Goal: Complete application form

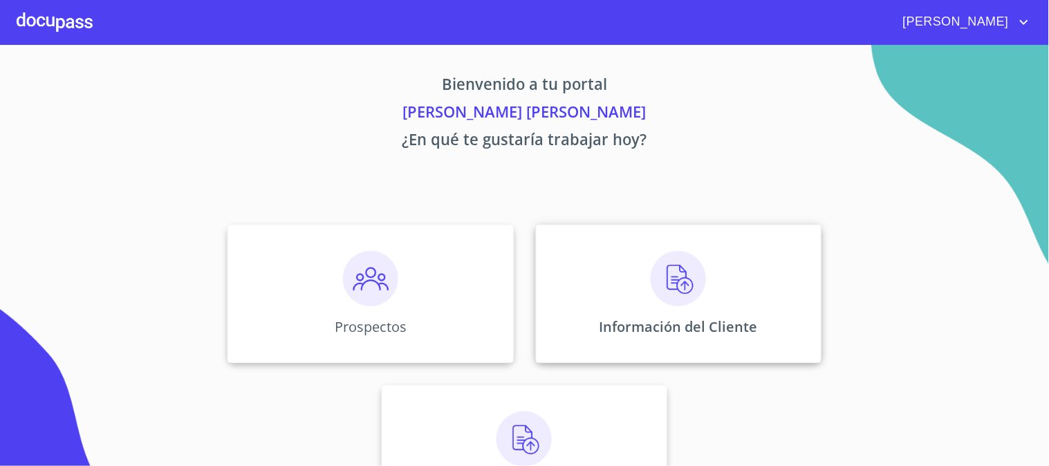
click at [628, 268] on div "Información del Cliente" at bounding box center [679, 294] width 286 height 138
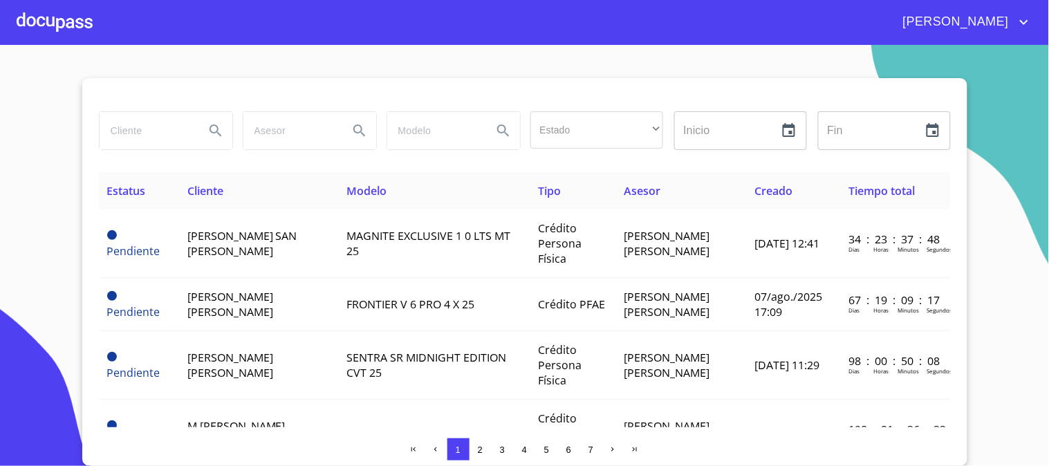
click at [156, 132] on input "search" at bounding box center [147, 130] width 94 height 37
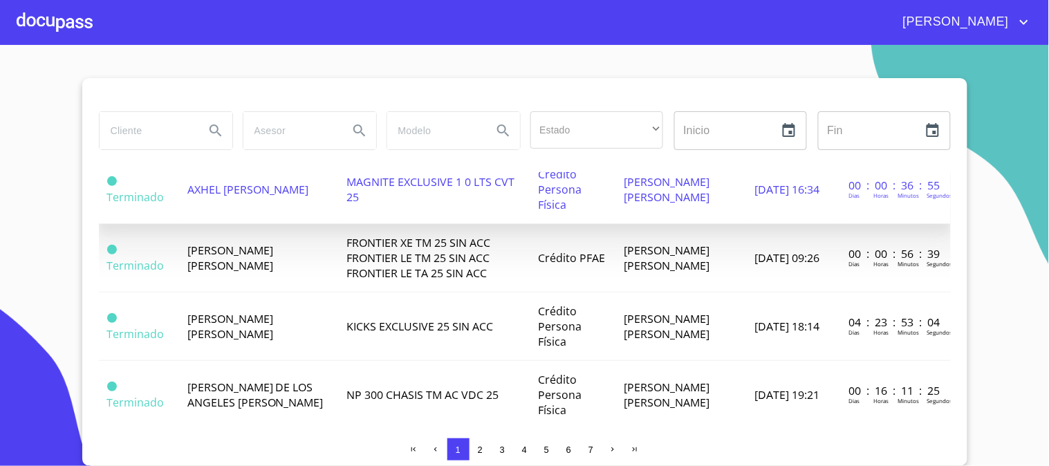
scroll to position [998, 0]
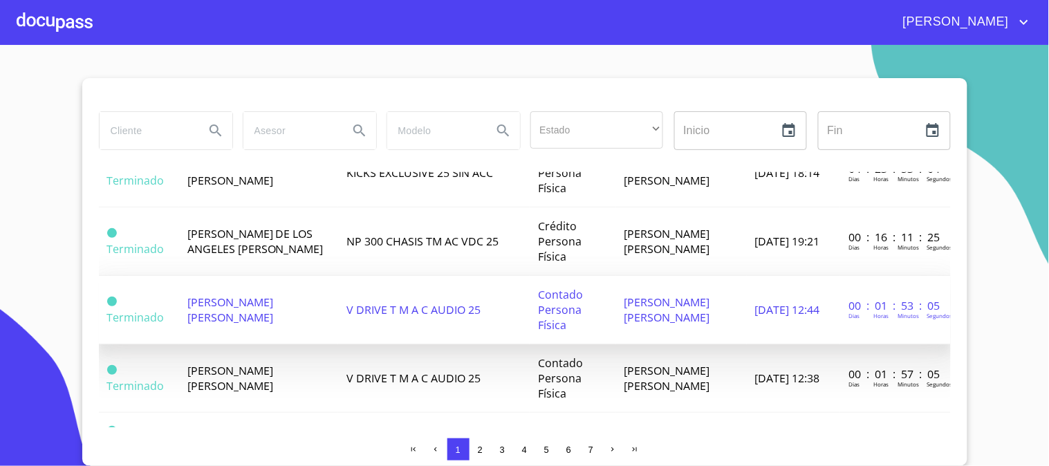
click at [369, 299] on td "V DRIVE T M A C AUDIO 25" at bounding box center [434, 310] width 192 height 68
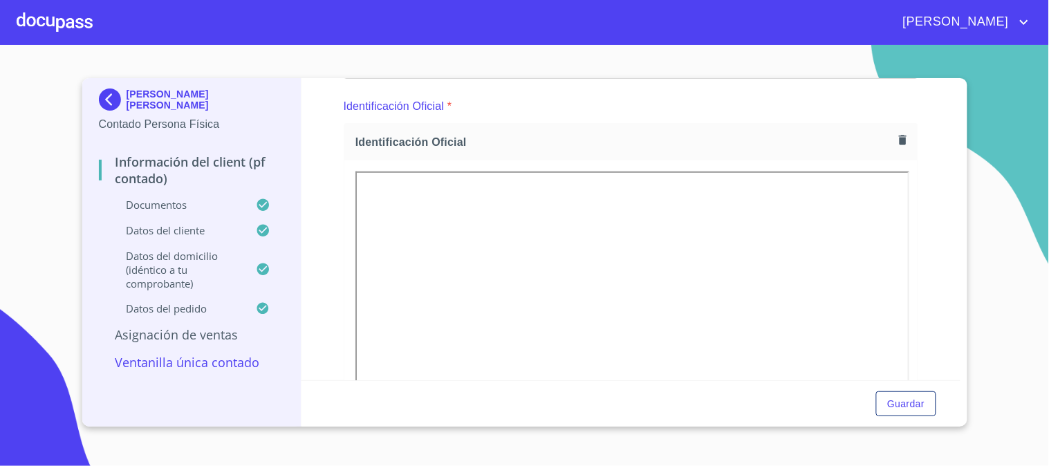
scroll to position [384, 0]
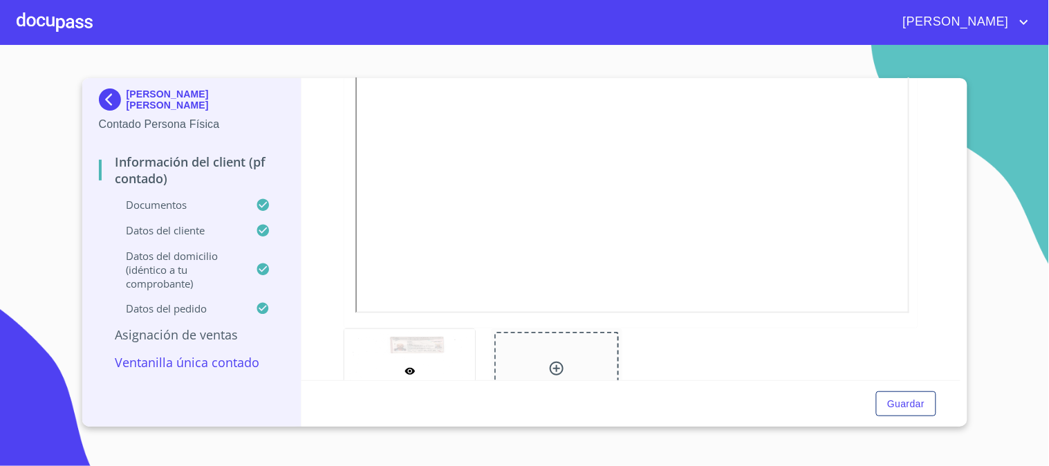
click at [54, 15] on div at bounding box center [55, 22] width 76 height 44
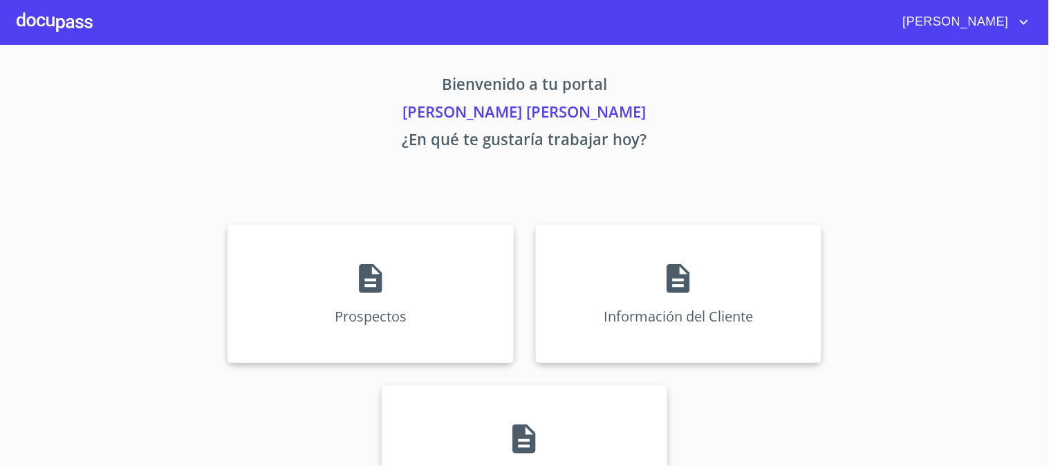
scroll to position [67, 0]
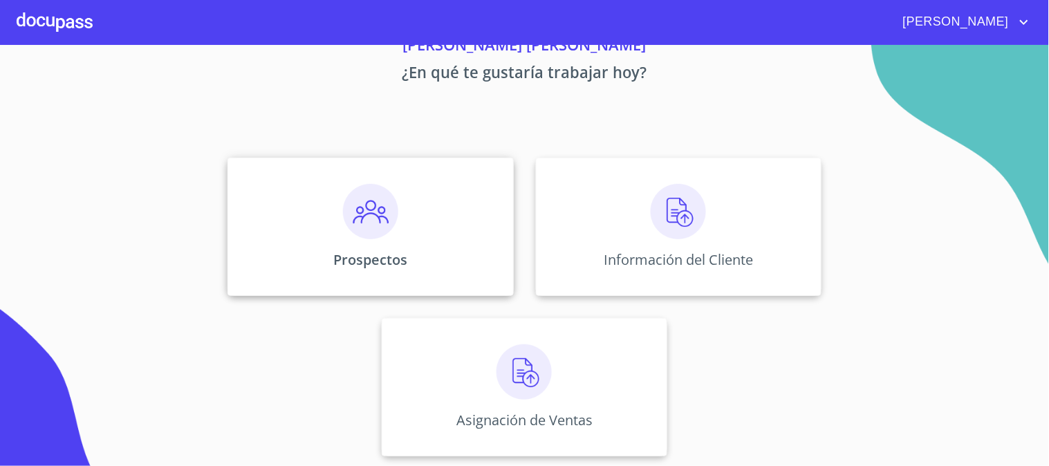
click at [353, 223] on img at bounding box center [370, 211] width 55 height 55
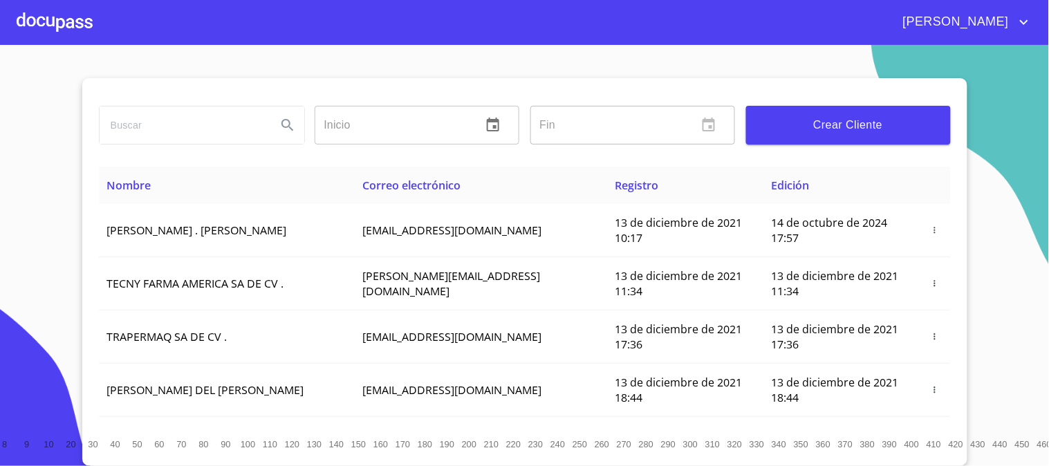
click at [160, 132] on input "search" at bounding box center [183, 124] width 166 height 37
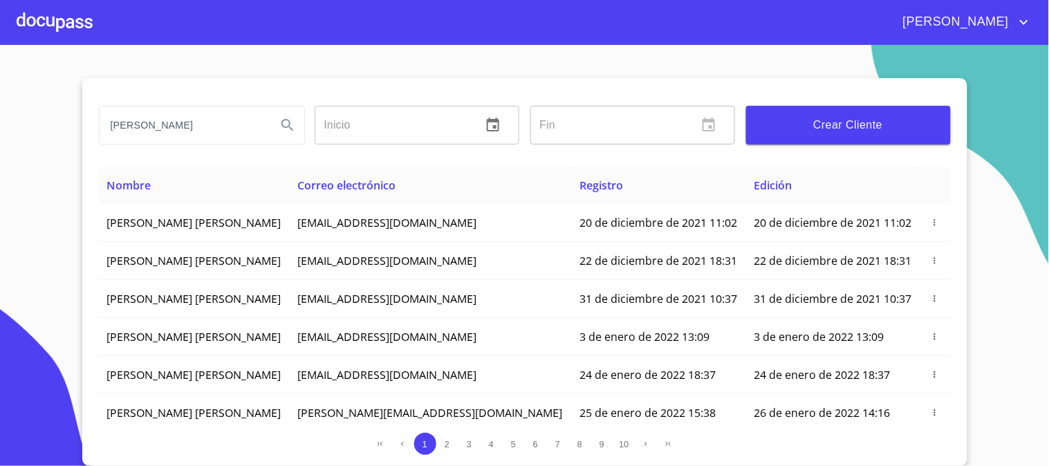
type input "HUGO MANUEL QUINTANAR"
click at [293, 128] on icon "Search" at bounding box center [287, 125] width 17 height 17
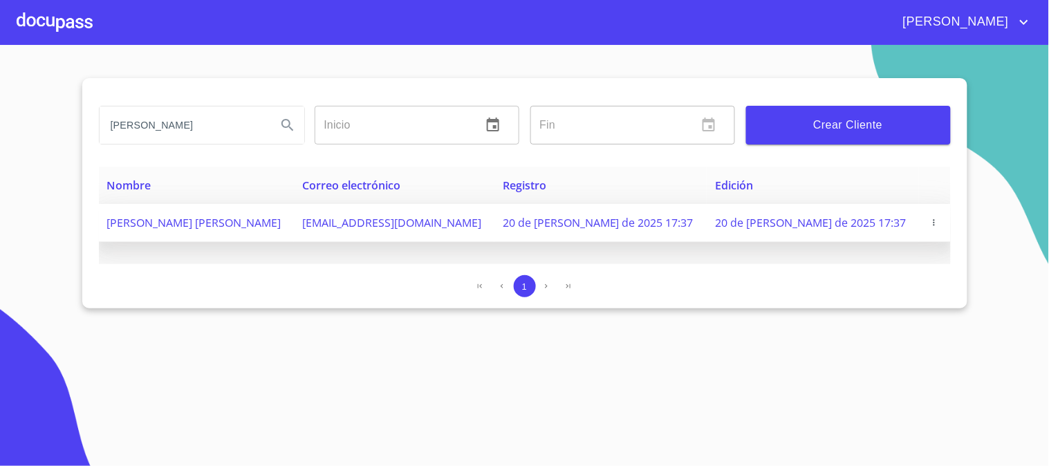
click at [929, 220] on icon "button" at bounding box center [934, 223] width 10 height 10
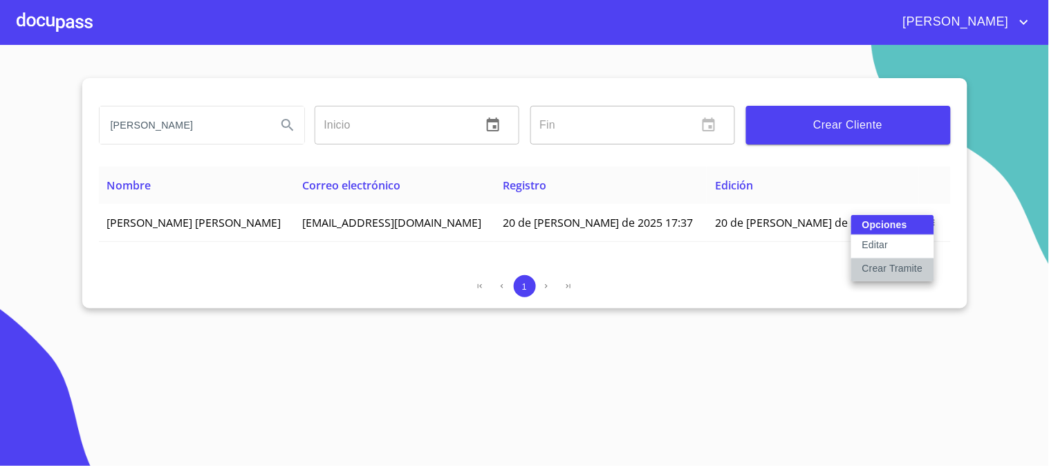
click at [899, 267] on p "Crear Tramite" at bounding box center [892, 268] width 61 height 14
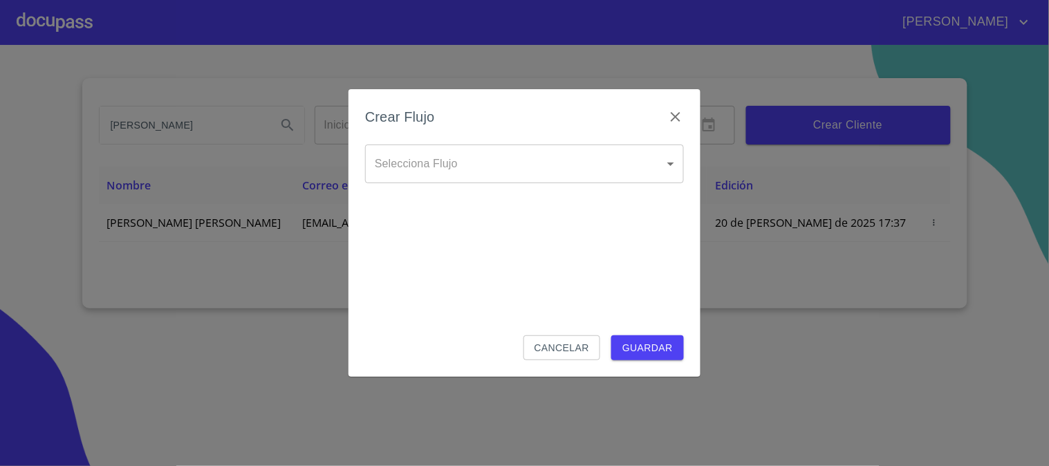
click at [526, 180] on body "DANIEL HUGO MANUEL QUINTANAR Inicio ​ Fin ​ Crear Cliente Nombre Correo electró…" at bounding box center [524, 233] width 1049 height 466
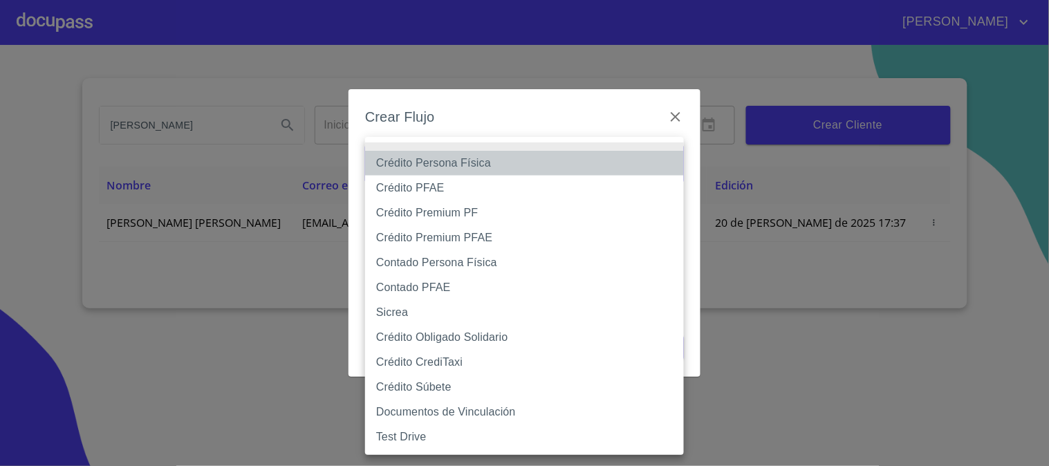
click at [519, 168] on li "Crédito Persona Física" at bounding box center [524, 163] width 319 height 25
type input "61b033e49b8c202ad5bb7912"
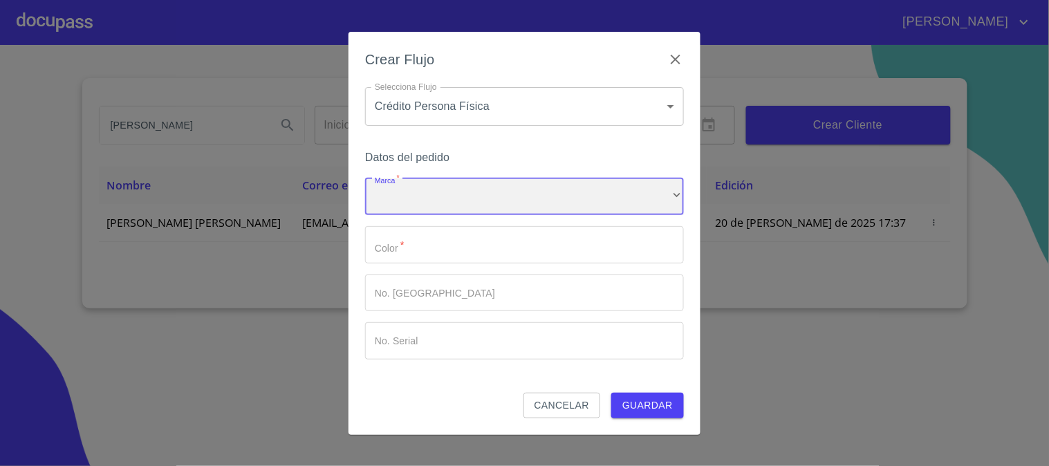
click at [526, 198] on div "​" at bounding box center [524, 196] width 319 height 37
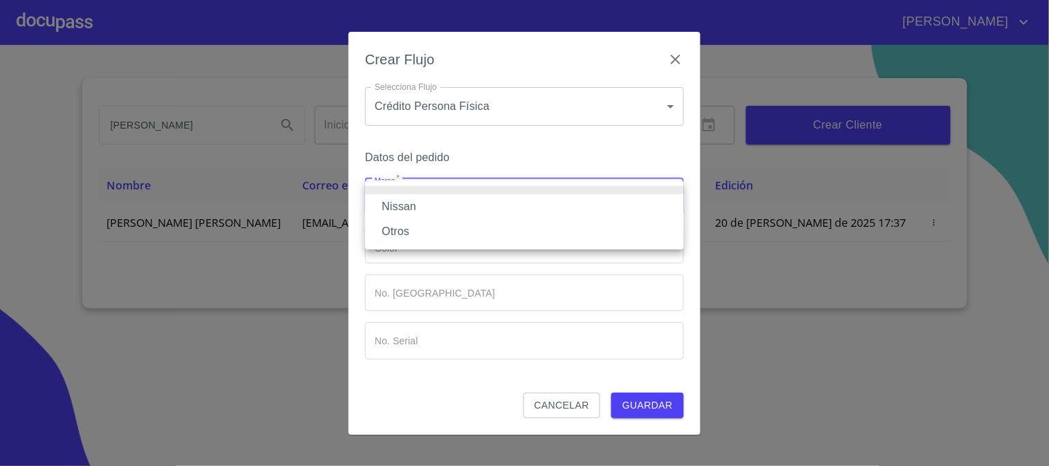
click at [526, 198] on li "Nissan" at bounding box center [524, 206] width 319 height 25
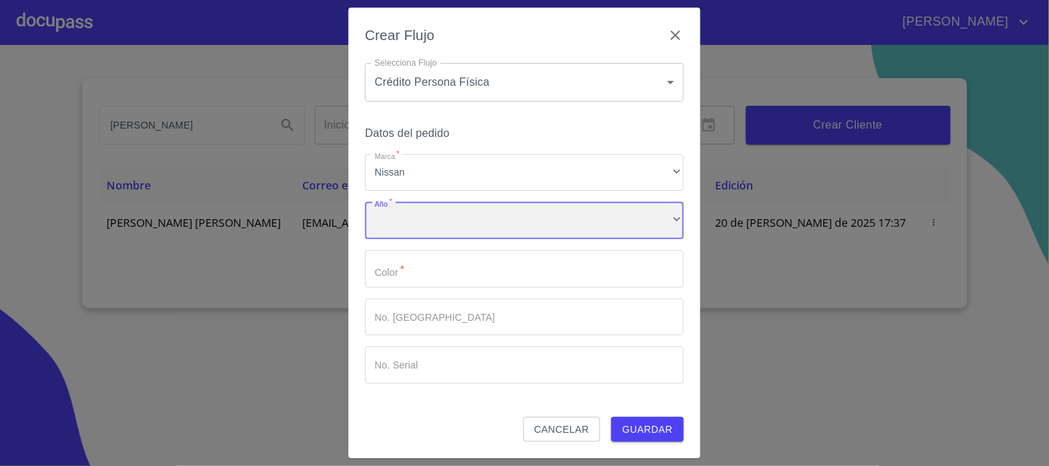
click at [523, 224] on div "​" at bounding box center [524, 220] width 319 height 37
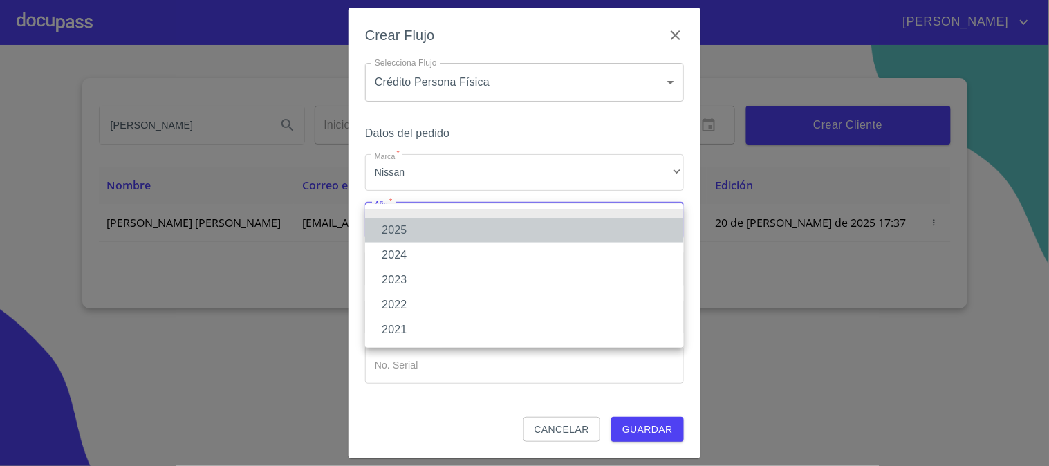
click at [523, 231] on li "2025" at bounding box center [524, 230] width 319 height 25
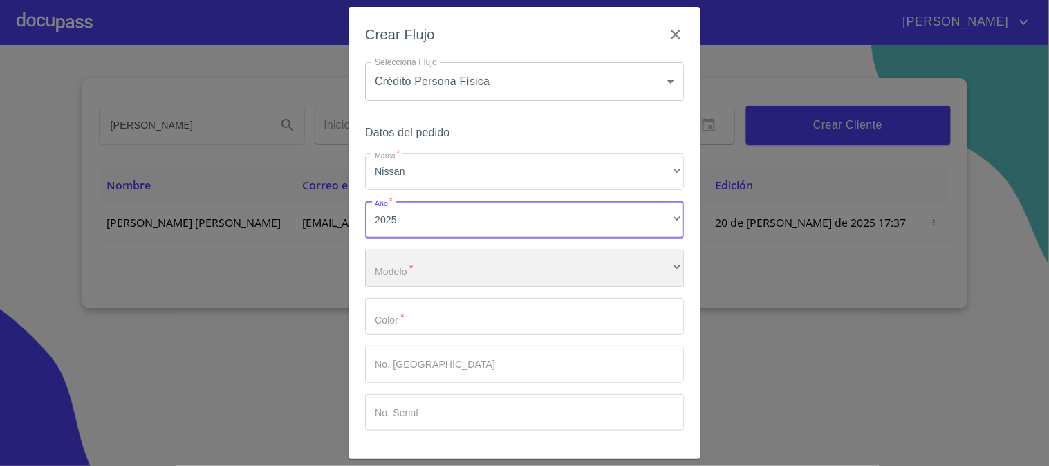
click at [534, 270] on div "​" at bounding box center [524, 268] width 319 height 37
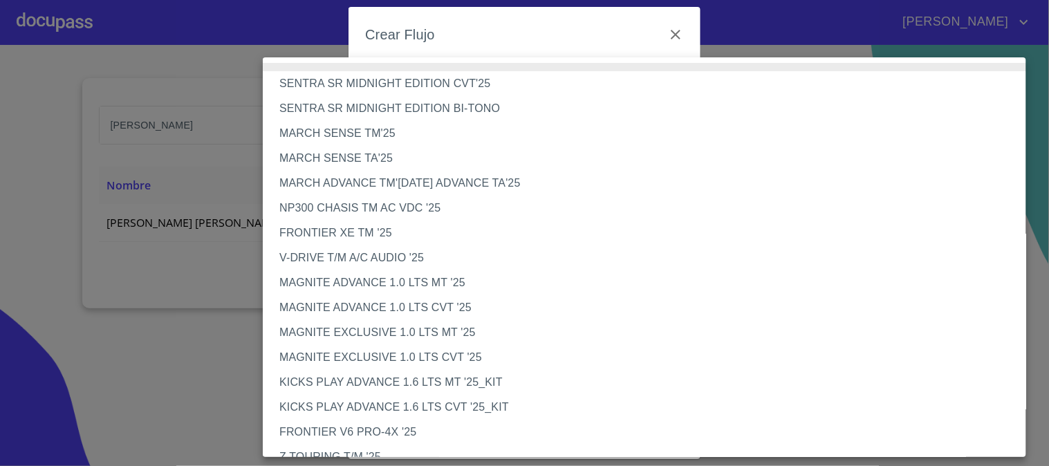
click at [534, 201] on li "NP300 CHASIS TM AC VDC '25" at bounding box center [650, 208] width 775 height 25
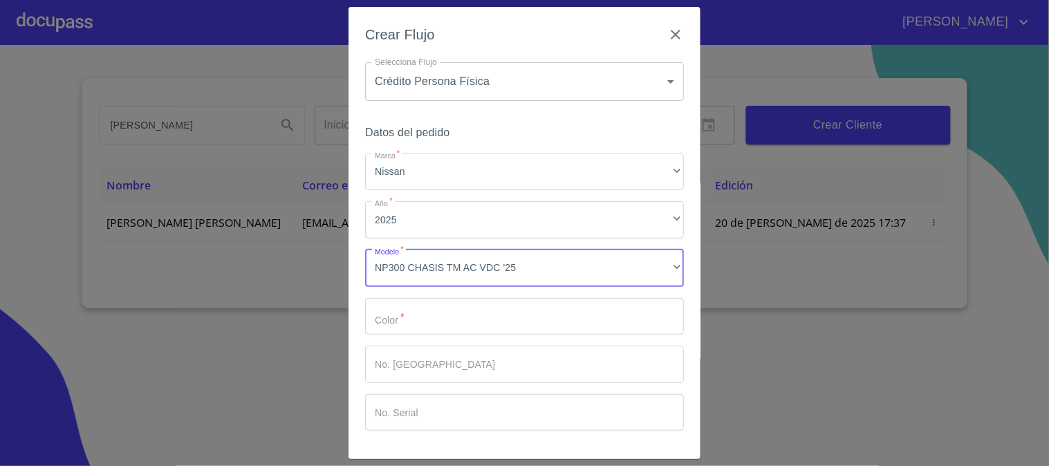
click at [513, 306] on input "Marca   *" at bounding box center [524, 316] width 319 height 37
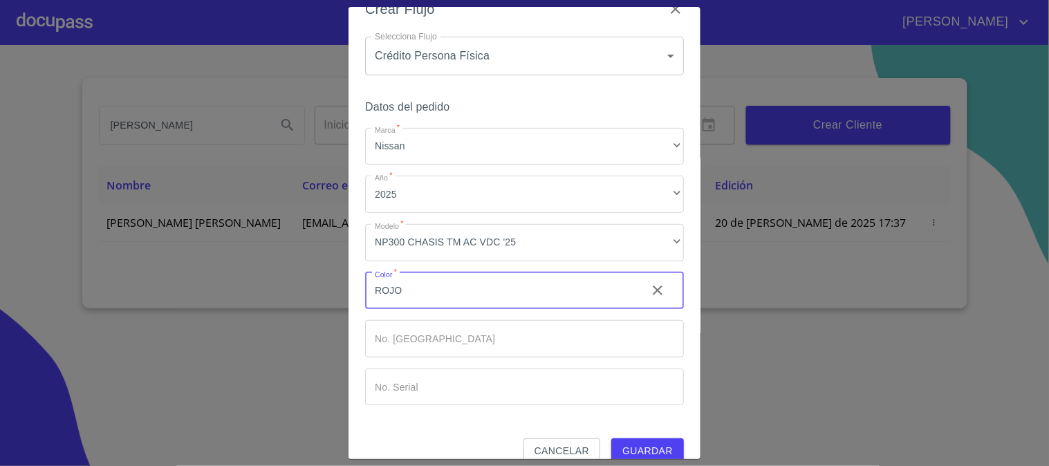
scroll to position [46, 0]
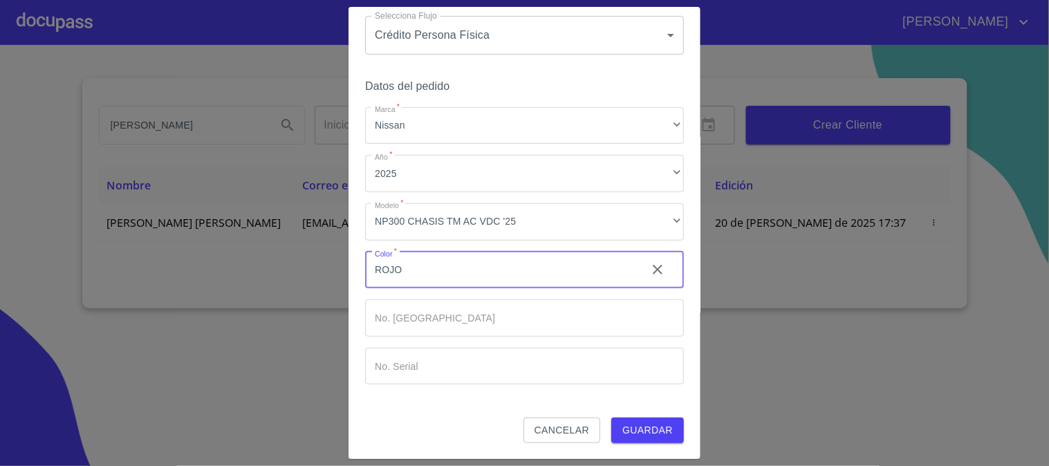
type input "ROJO"
click at [640, 431] on span "Guardar" at bounding box center [647, 430] width 50 height 17
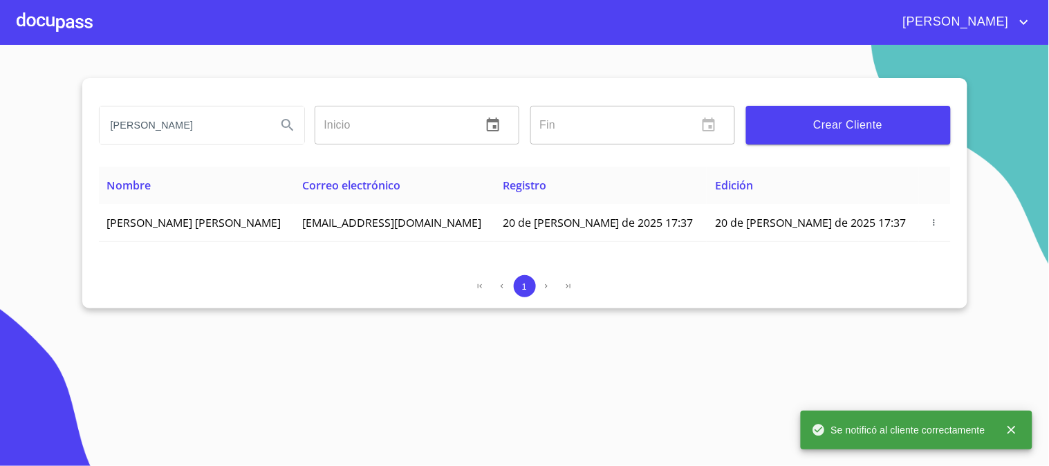
click at [46, 26] on div at bounding box center [55, 22] width 76 height 44
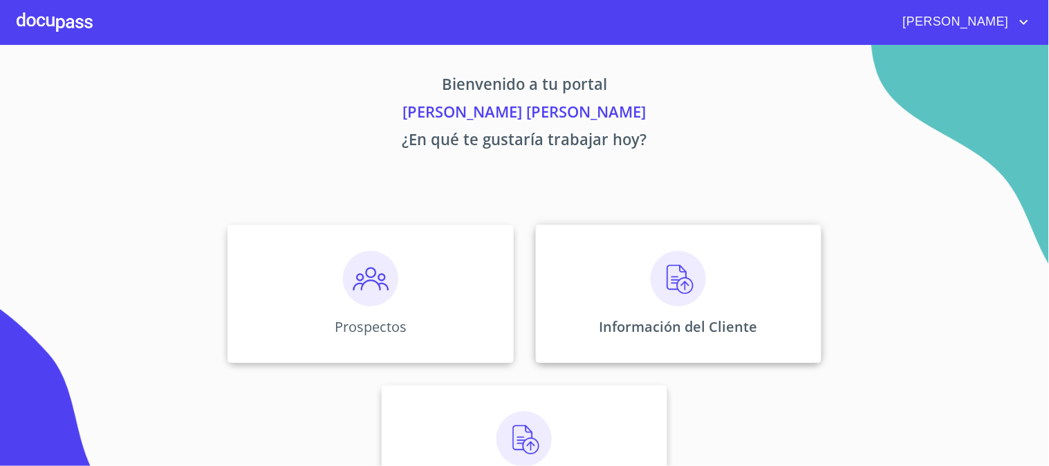
click at [672, 254] on img at bounding box center [678, 278] width 55 height 55
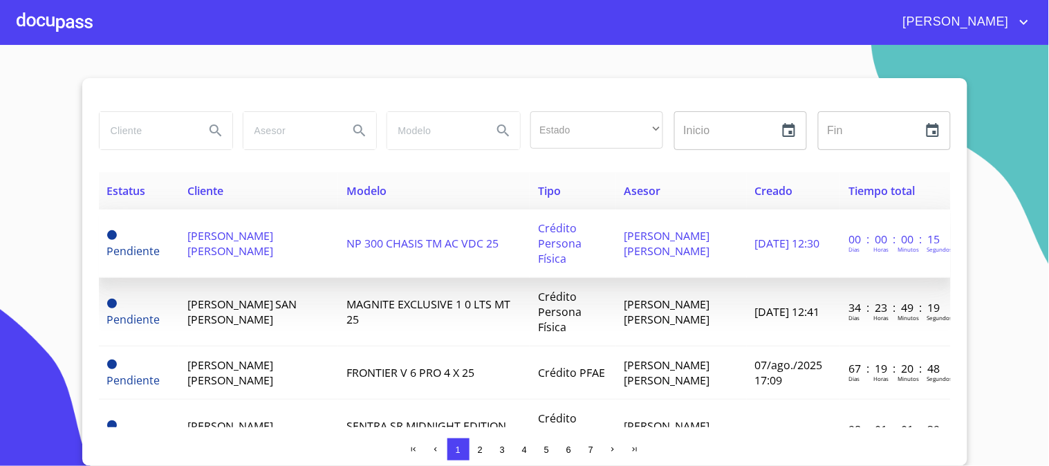
click at [273, 252] on span "HUGO MANUEL QUINTANAR TOSTADO" at bounding box center [230, 243] width 86 height 30
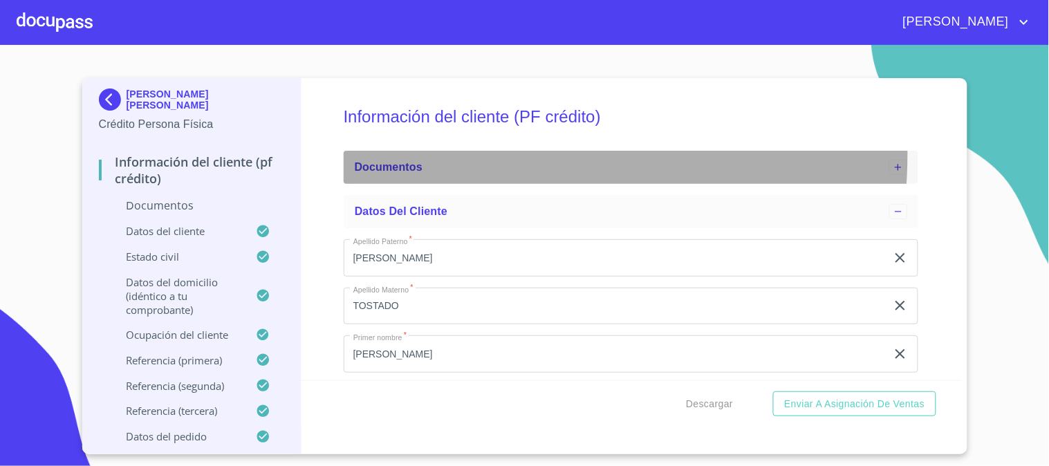
click at [458, 153] on div "Documentos" at bounding box center [631, 167] width 575 height 33
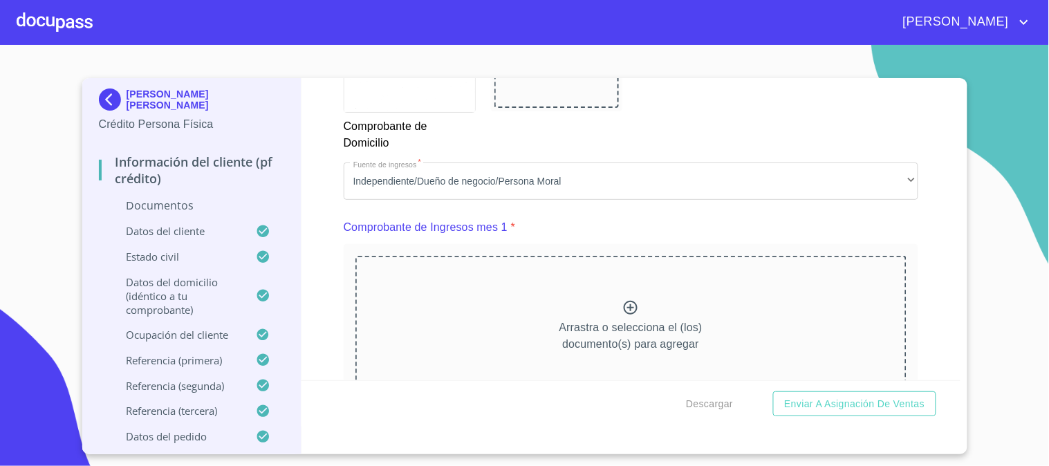
scroll to position [1305, 0]
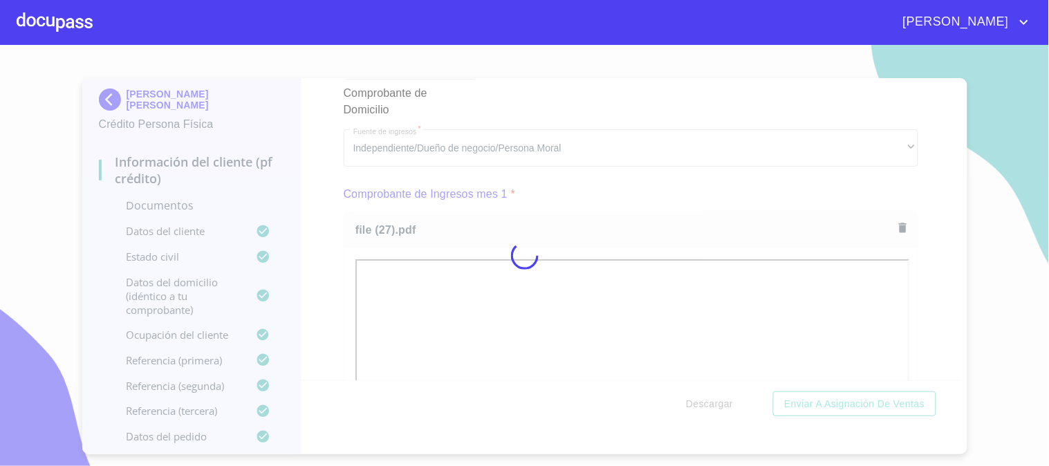
click at [344, 236] on div at bounding box center [524, 255] width 1049 height 421
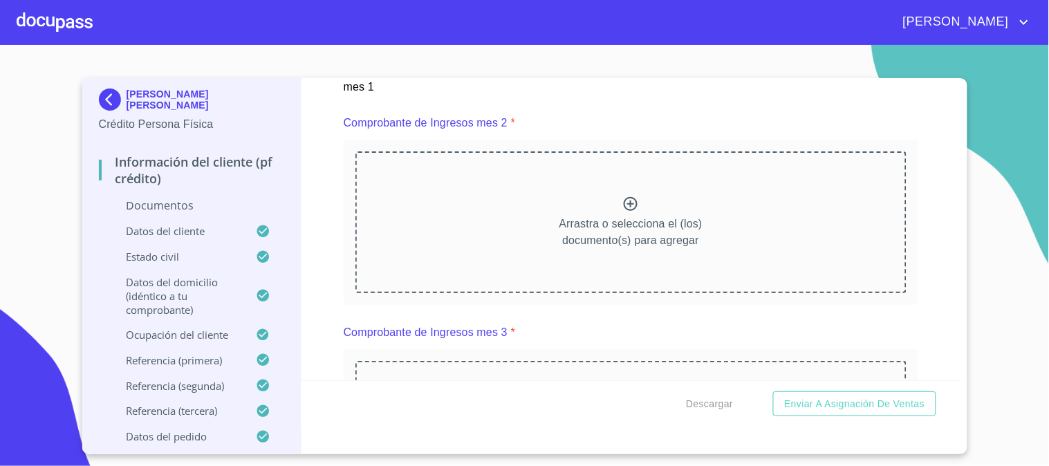
scroll to position [1997, 0]
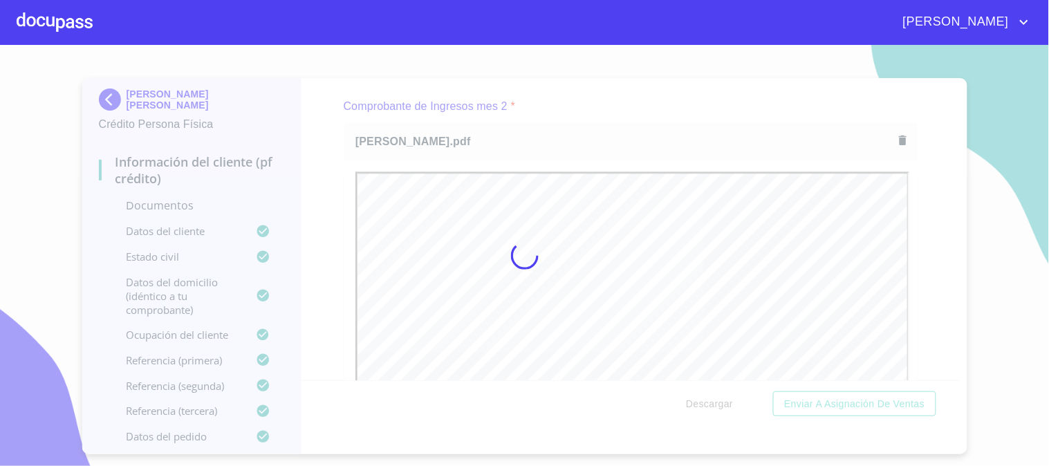
click at [326, 210] on div at bounding box center [524, 255] width 1049 height 421
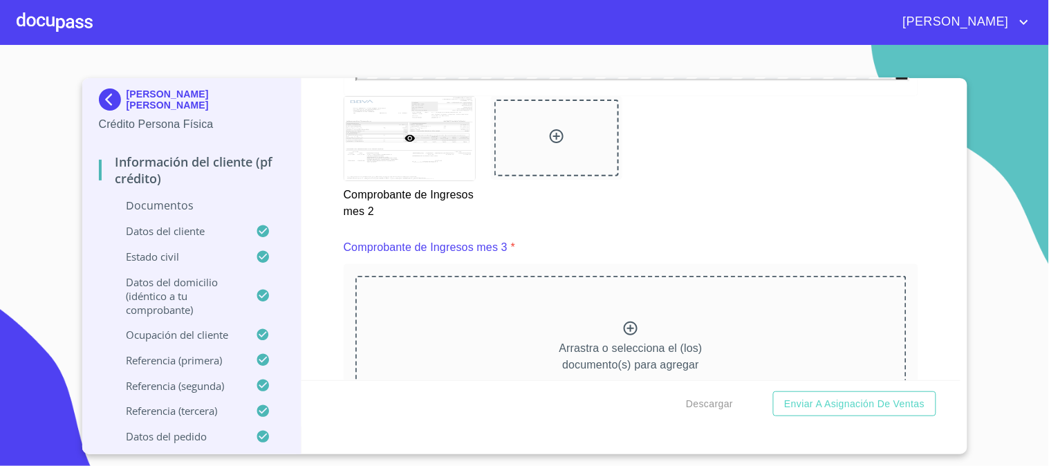
scroll to position [2535, 0]
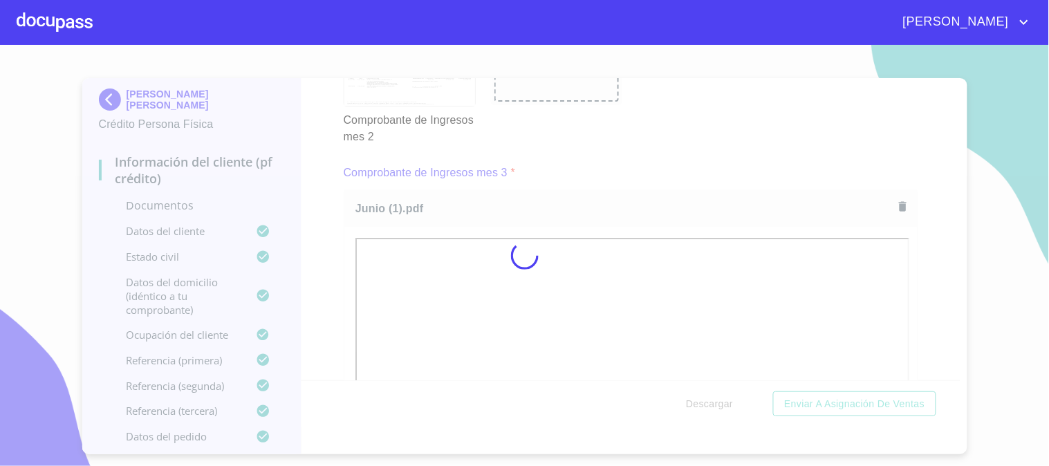
click at [342, 259] on div at bounding box center [524, 255] width 1049 height 421
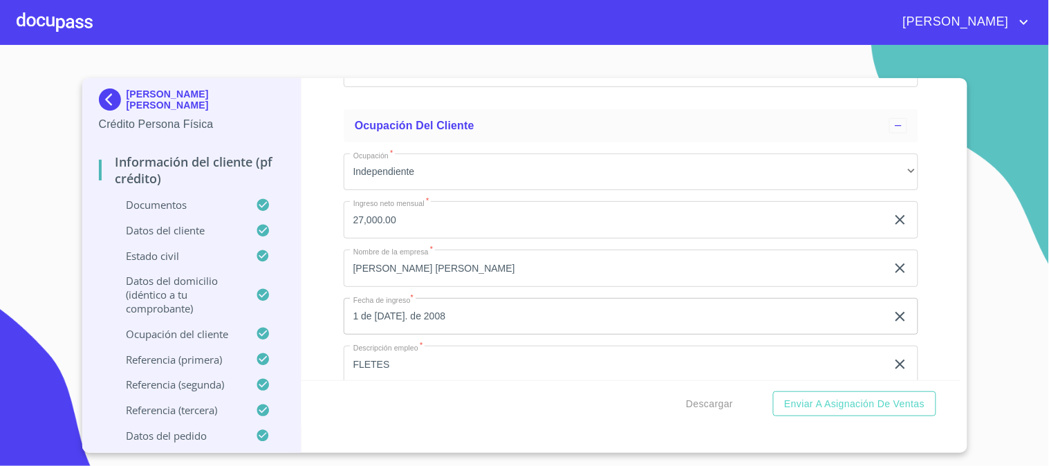
scroll to position [5838, 0]
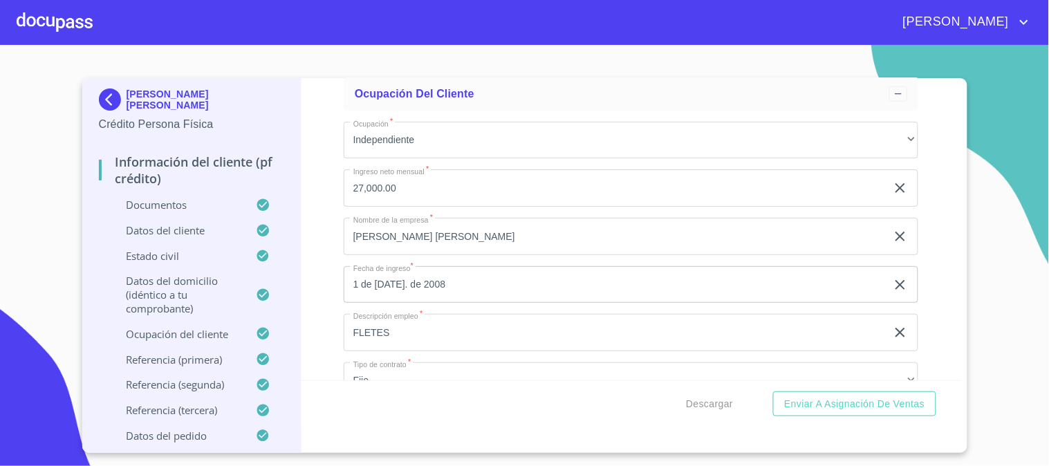
click at [430, 180] on input "27,000.00" at bounding box center [615, 187] width 543 height 37
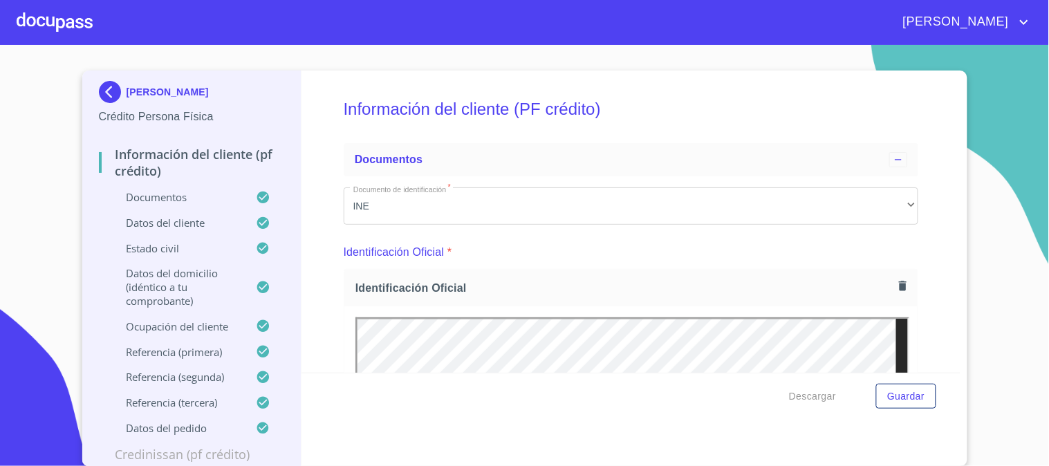
scroll to position [3, 0]
